Goal: Information Seeking & Learning: Find specific page/section

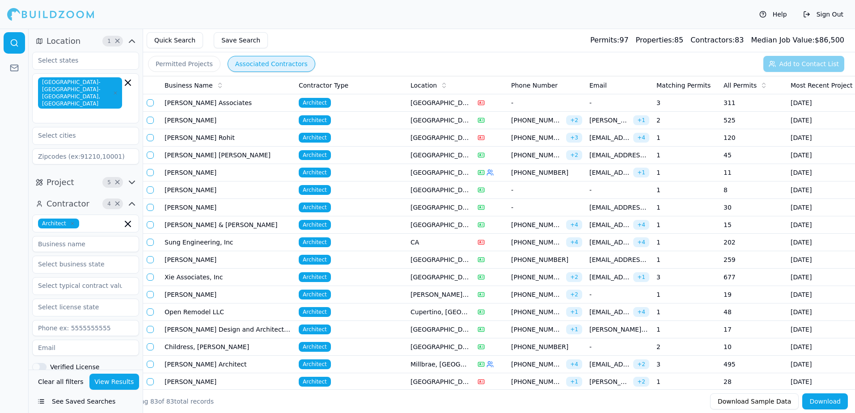
click at [117, 380] on button "View Results" at bounding box center [114, 382] width 50 height 16
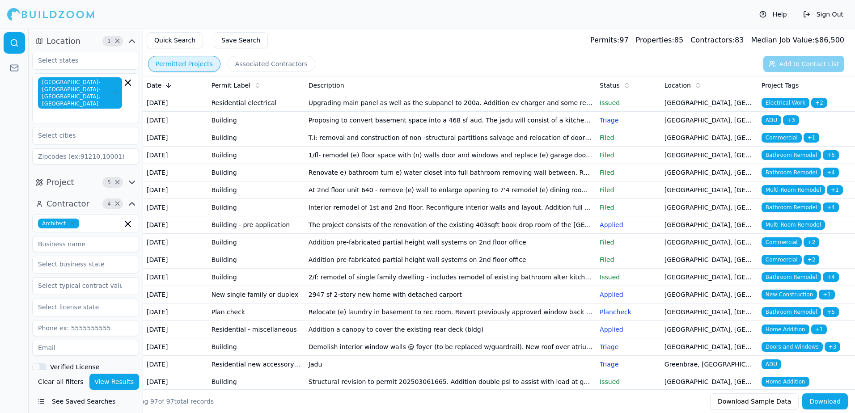
click at [191, 64] on button "Permitted Projects" at bounding box center [184, 64] width 72 height 16
click at [243, 64] on button "Associated Contractors" at bounding box center [272, 64] width 88 height 16
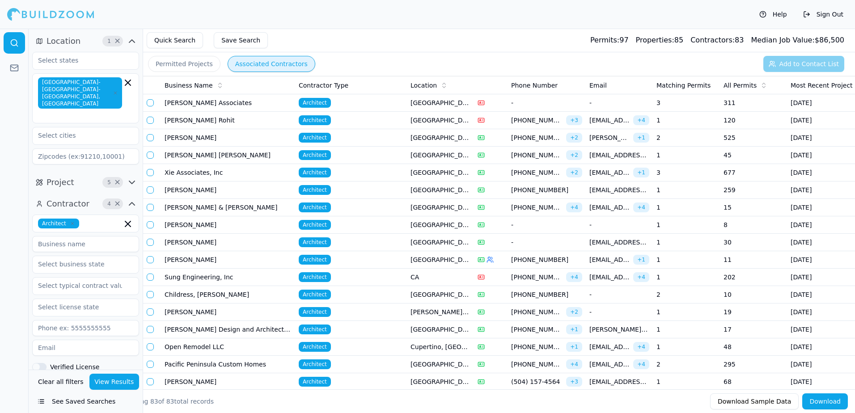
click at [168, 64] on button "Permitted Projects" at bounding box center [184, 64] width 72 height 16
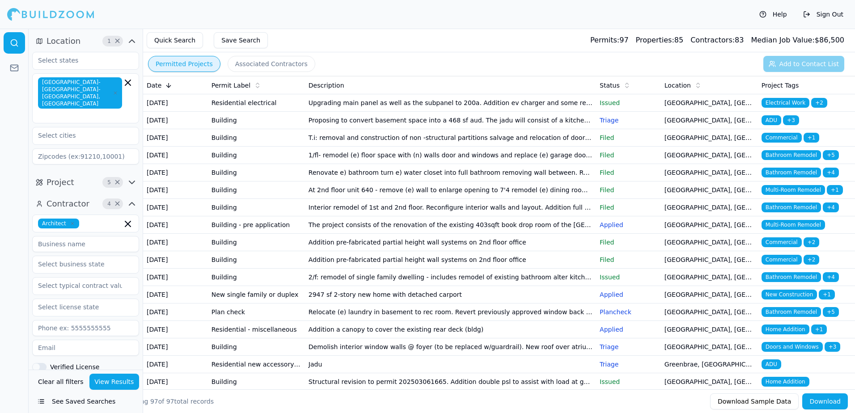
click at [772, 125] on span "ADU" at bounding box center [772, 120] width 20 height 10
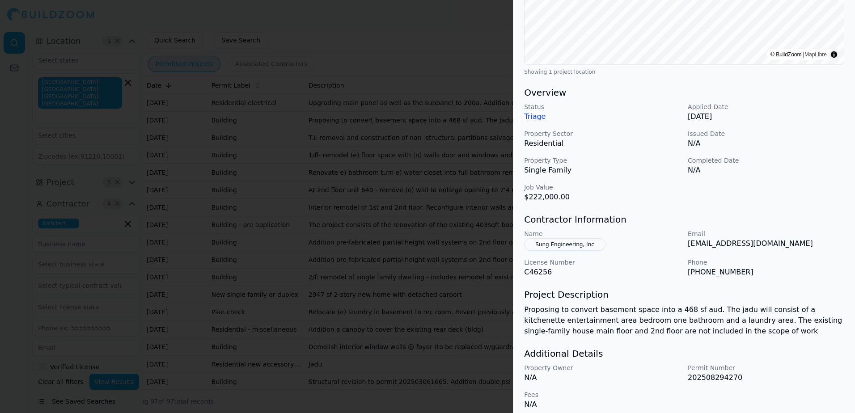
scroll to position [203, 0]
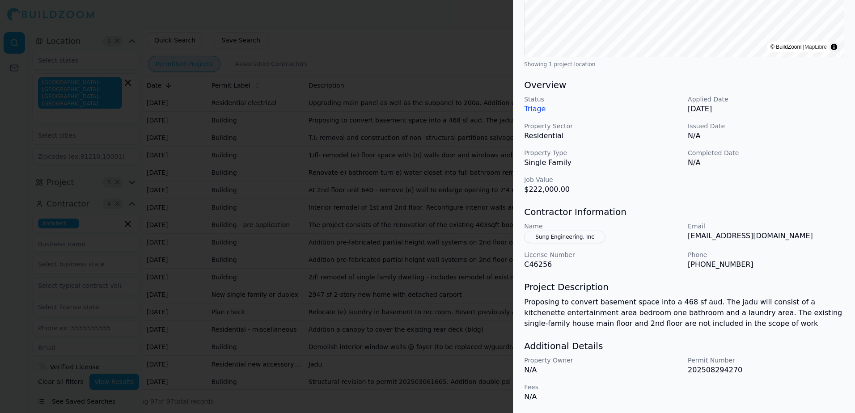
click at [560, 236] on button "Sung Engineering, Inc" at bounding box center [564, 237] width 81 height 13
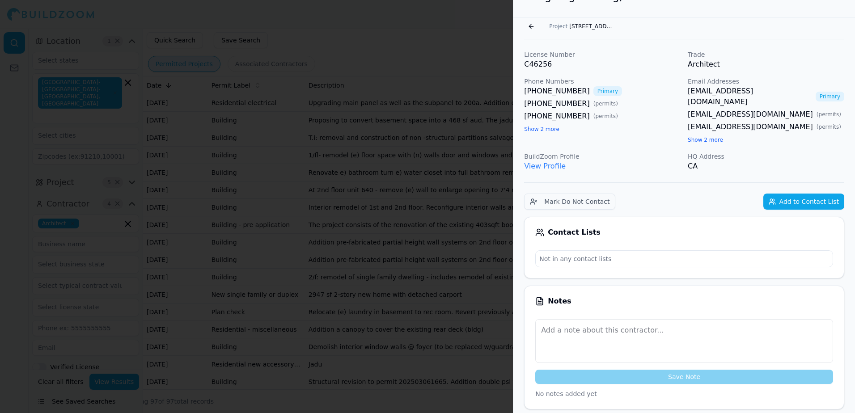
scroll to position [1, 0]
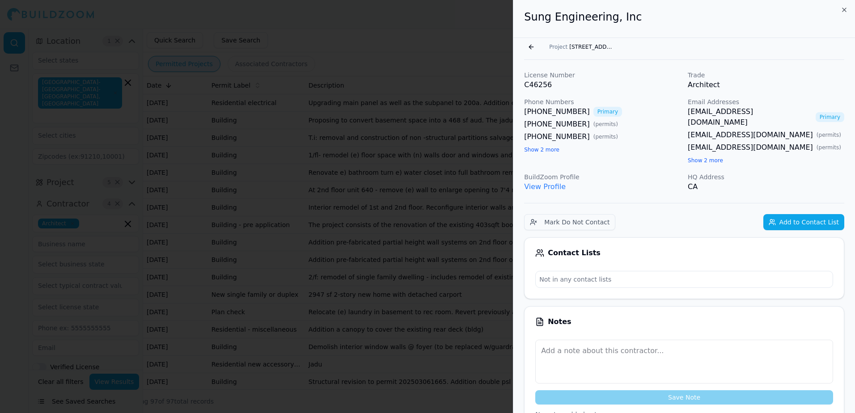
click at [544, 183] on link "View Profile" at bounding box center [545, 187] width 42 height 8
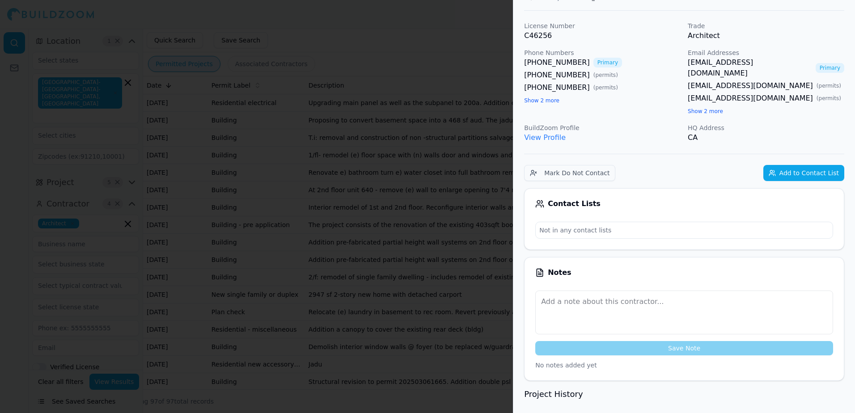
scroll to position [0, 0]
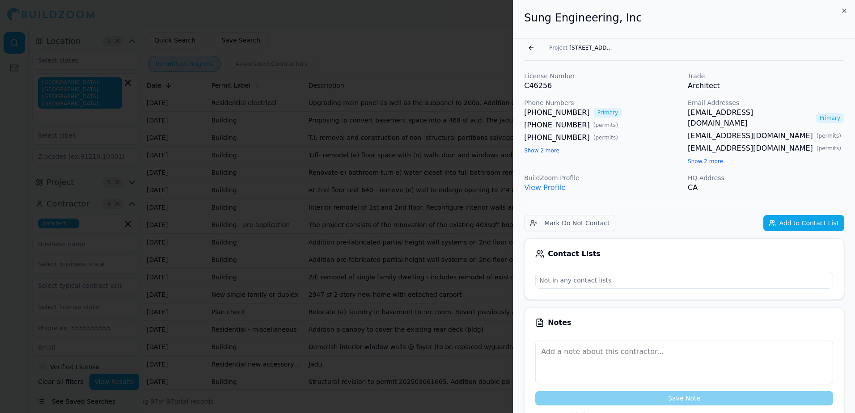
click at [532, 47] on button "Go back" at bounding box center [531, 48] width 14 height 14
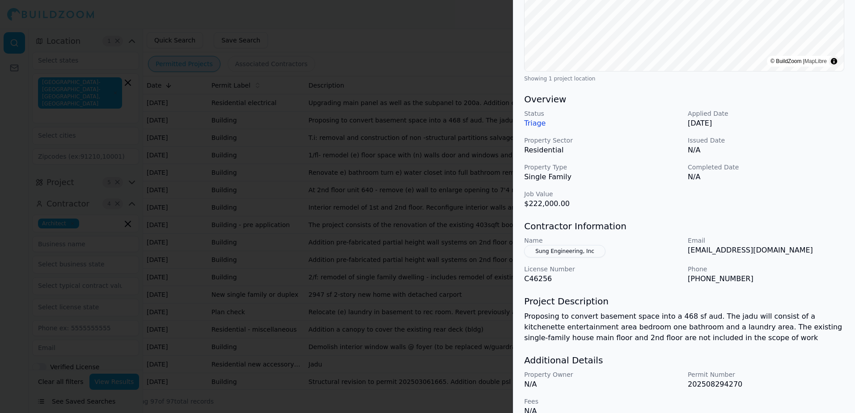
scroll to position [203, 0]
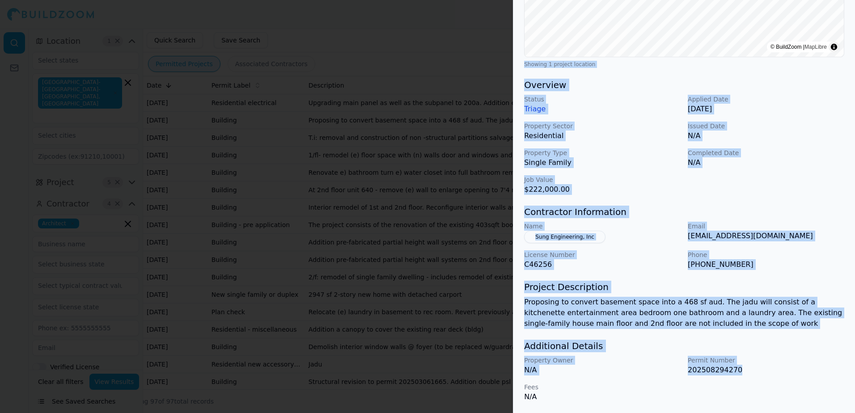
drag, startPoint x: 522, startPoint y: 64, endPoint x: 762, endPoint y: 408, distance: 419.2
click at [762, 408] on div "ADU Bathroom Remodel Kitchen Remodel Residential Project Location © BuildZoom |…" at bounding box center [685, 124] width 342 height 577
copy div "Showing 1 project location Overview Status Triage Applied Date Aug 28, 2025 Pro…"
click at [455, 50] on div at bounding box center [427, 206] width 855 height 413
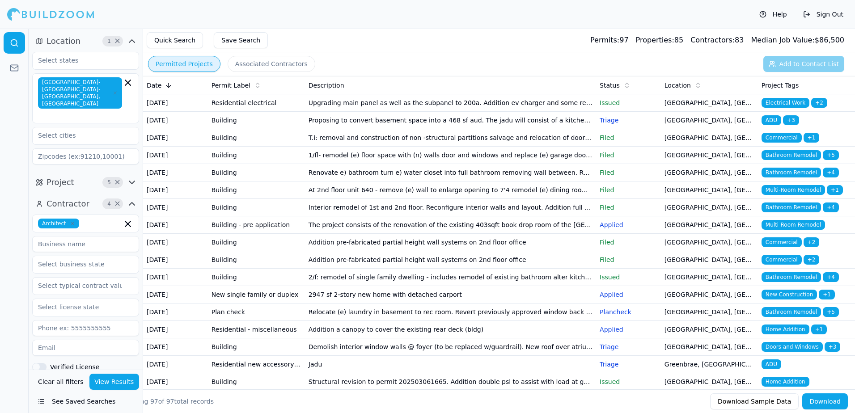
click at [775, 125] on span "ADU" at bounding box center [772, 120] width 20 height 10
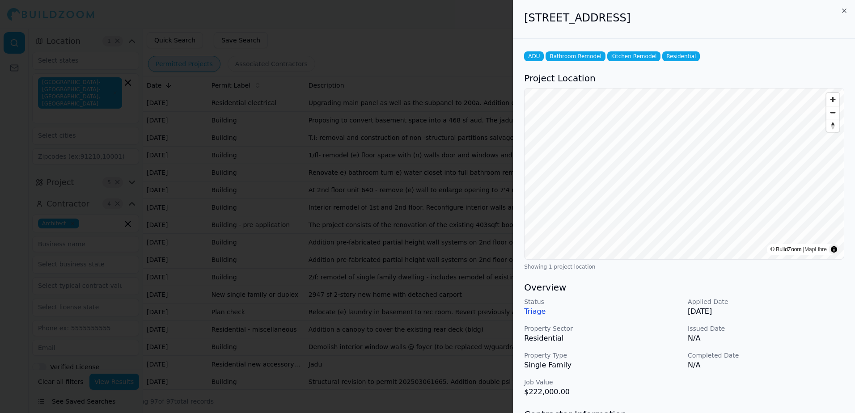
click at [16, 90] on div at bounding box center [427, 206] width 855 height 413
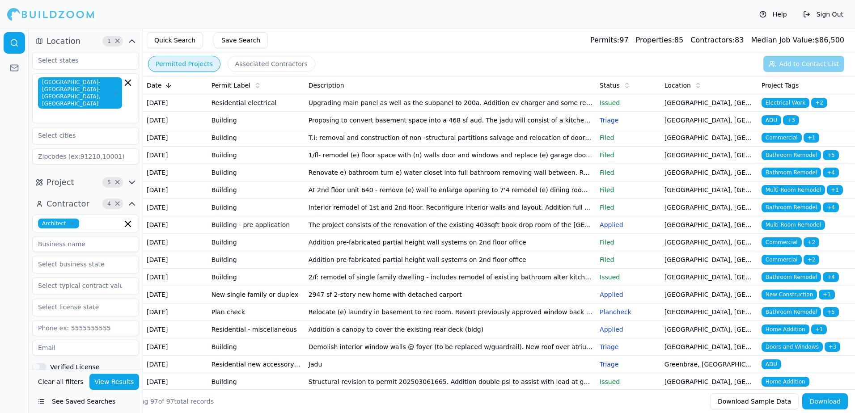
click at [769, 125] on span "ADU" at bounding box center [772, 120] width 20 height 10
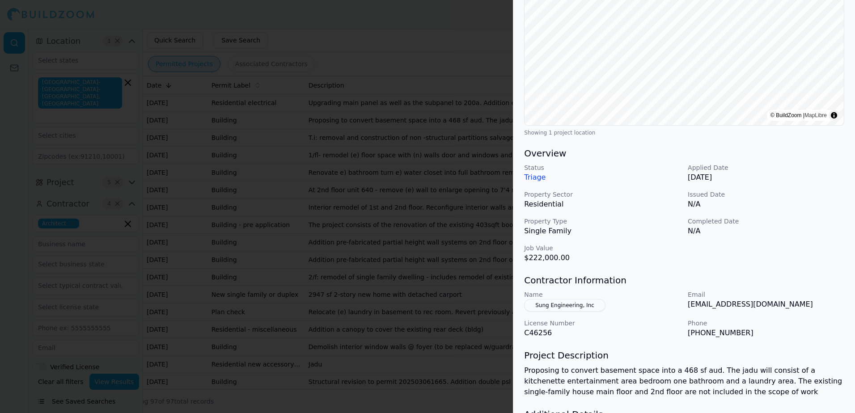
scroll to position [179, 0]
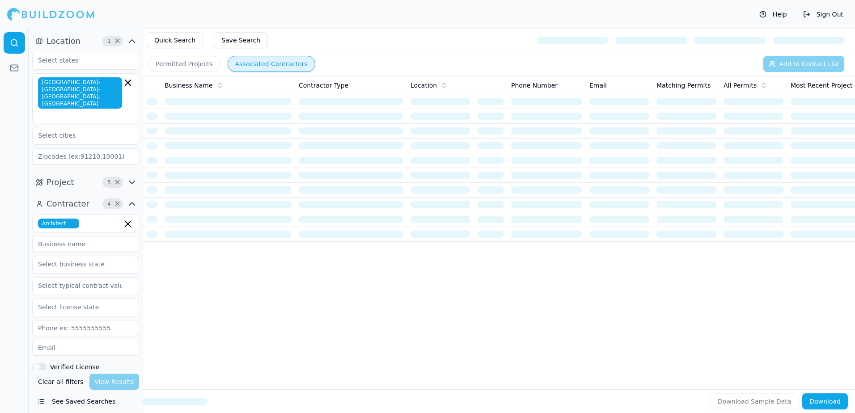
click at [120, 382] on div "Clear all filters View Results" at bounding box center [85, 382] width 107 height 16
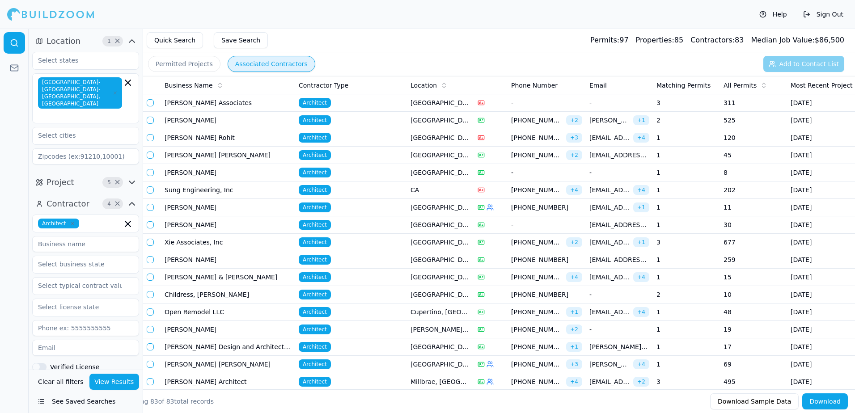
click at [171, 62] on button "Permitted Projects" at bounding box center [184, 64] width 72 height 16
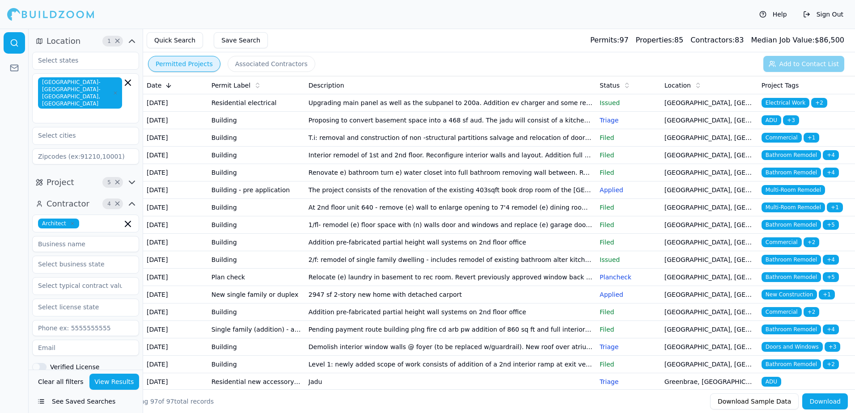
click at [792, 160] on span "Bathroom Remodel" at bounding box center [791, 155] width 59 height 10
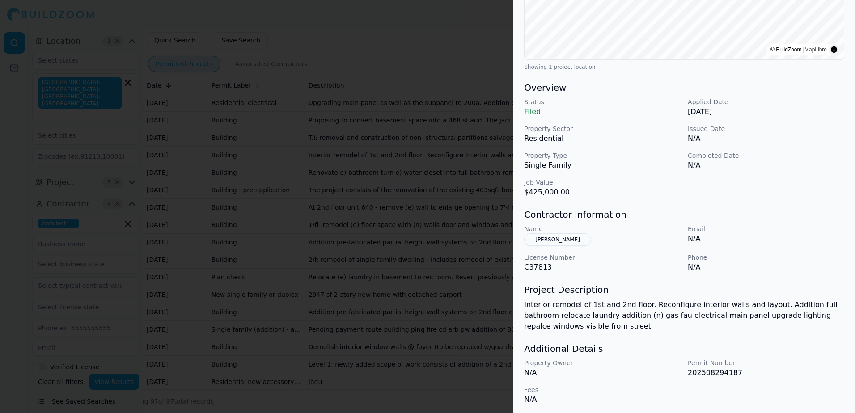
scroll to position [203, 0]
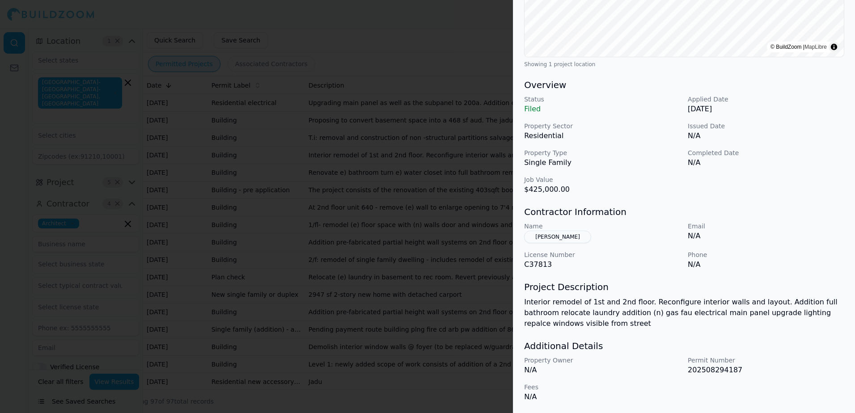
click at [563, 238] on button "[PERSON_NAME]" at bounding box center [557, 237] width 67 height 13
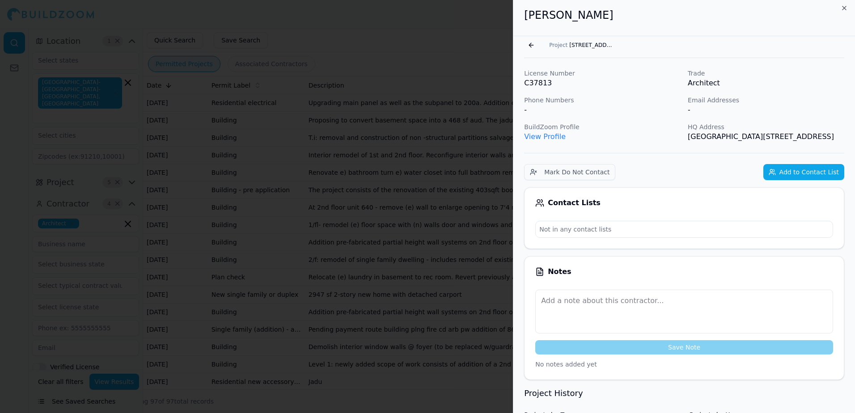
scroll to position [0, 0]
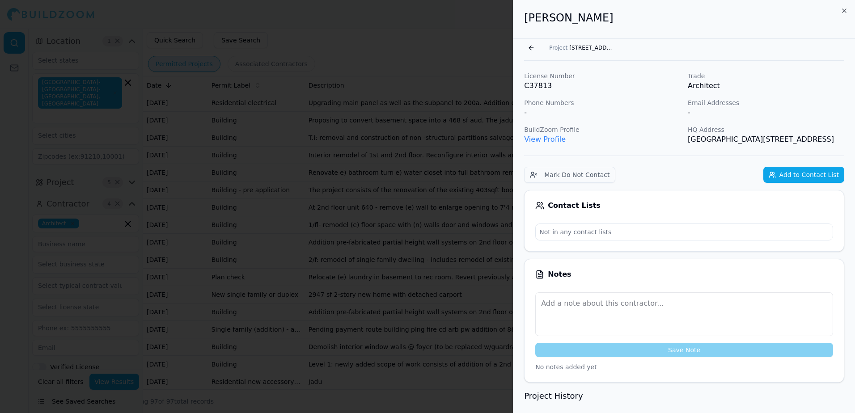
click at [536, 142] on link "View Profile" at bounding box center [545, 139] width 42 height 8
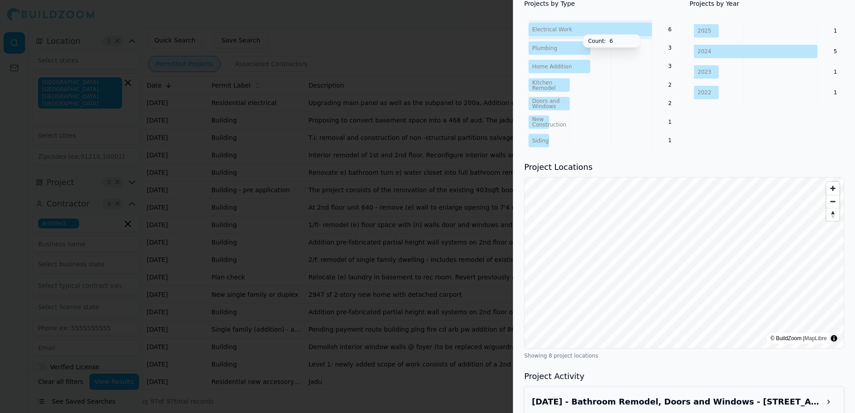
scroll to position [447, 0]
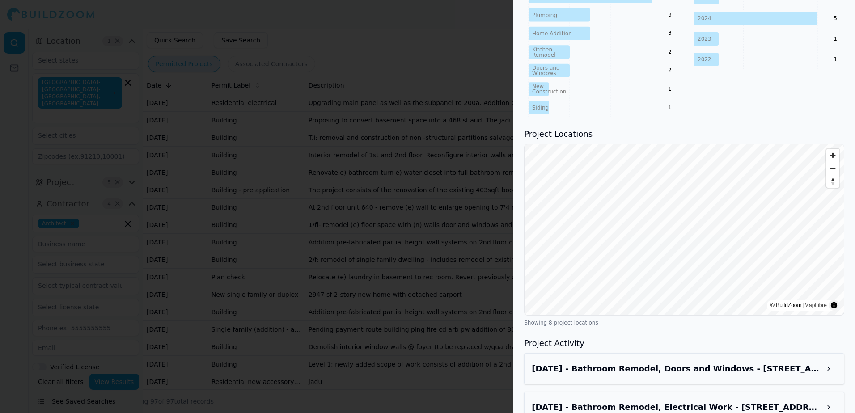
click at [826, 369] on button at bounding box center [829, 369] width 16 height 16
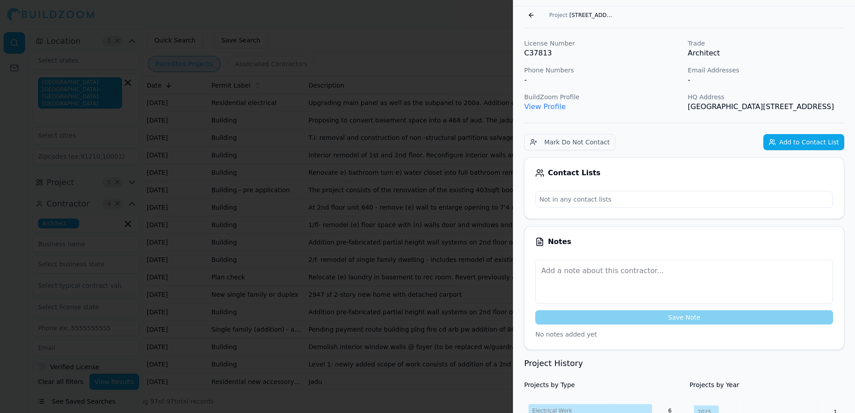
scroll to position [0, 0]
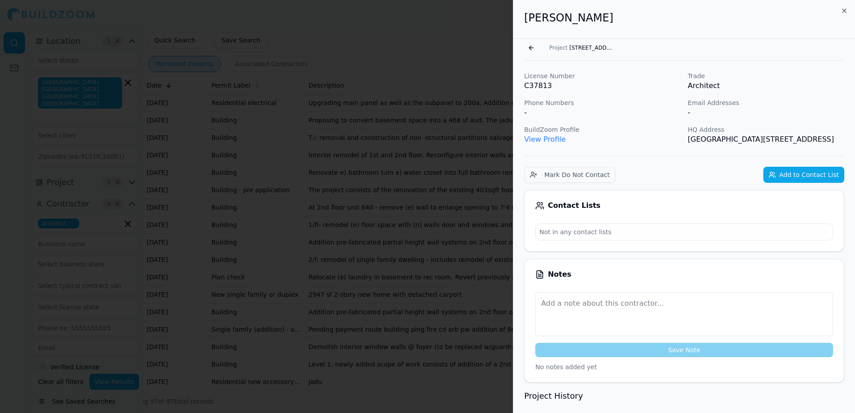
click at [540, 140] on link "View Profile" at bounding box center [545, 139] width 42 height 8
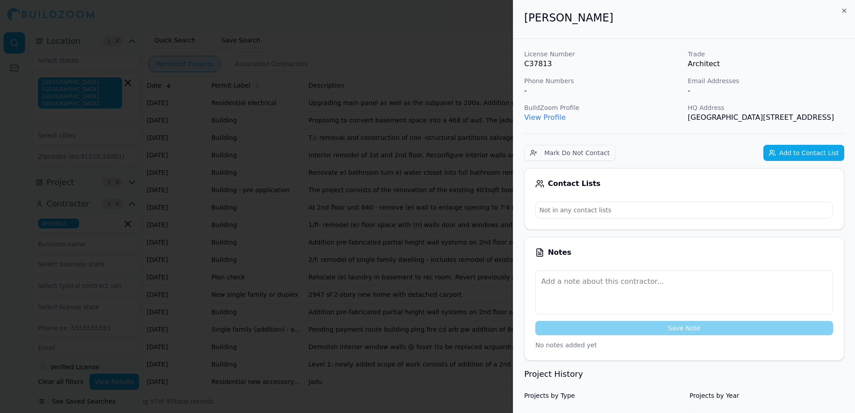
click at [459, 47] on div at bounding box center [427, 206] width 855 height 413
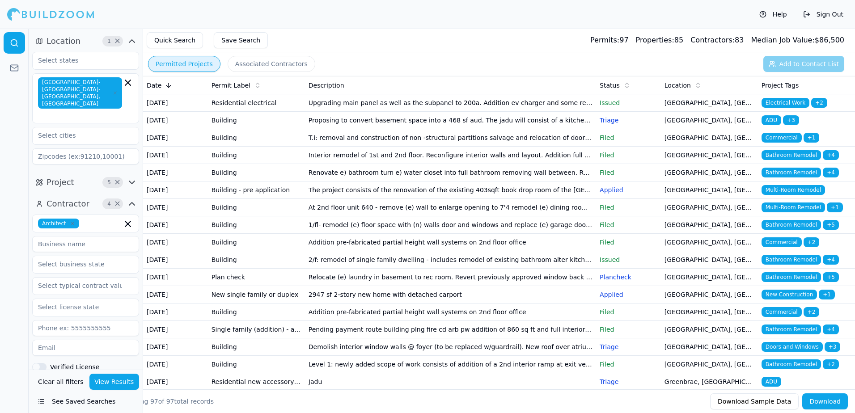
click at [769, 178] on span "Bathroom Remodel" at bounding box center [791, 173] width 59 height 10
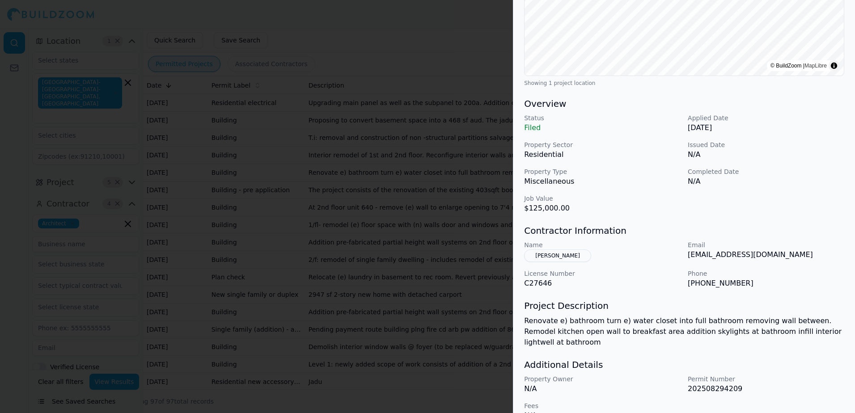
scroll to position [192, 0]
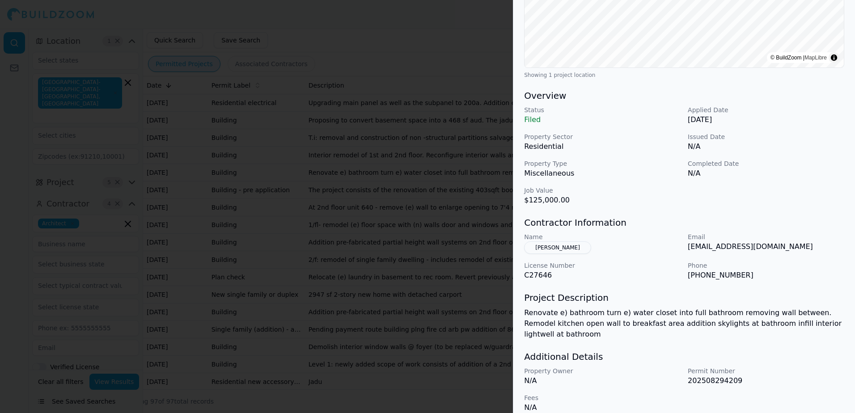
click at [412, 36] on div at bounding box center [427, 206] width 855 height 413
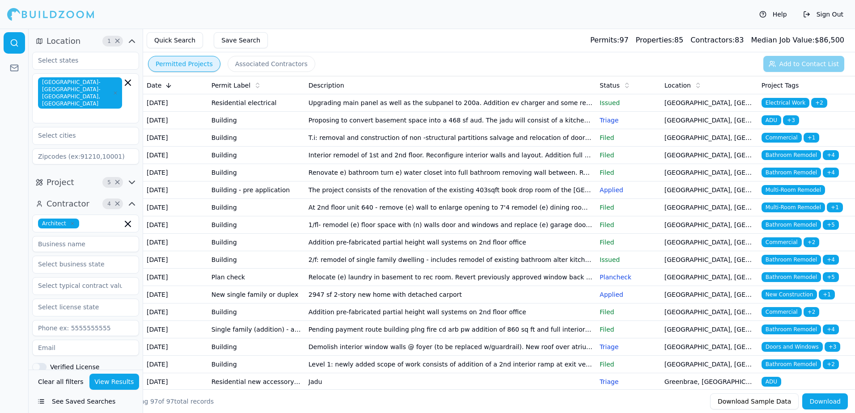
click at [182, 182] on td "[DATE]" at bounding box center [175, 172] width 65 height 17
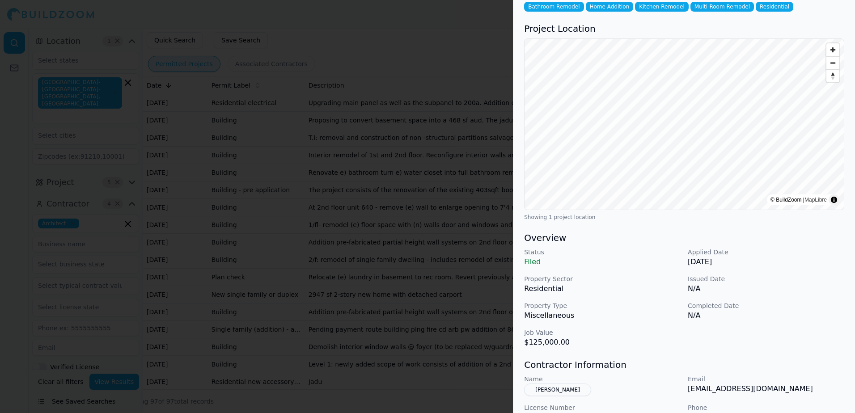
scroll to position [134, 0]
